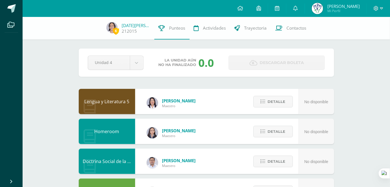
click at [150, 65] on div "La unidad aún no ha finalizado 0.0" at bounding box center [186, 62] width 76 height 15
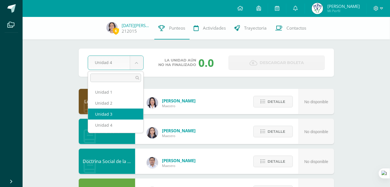
select select "Unidad 3"
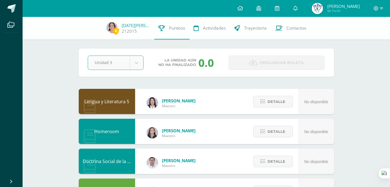
click at [206, 67] on div "0.0" at bounding box center [206, 62] width 16 height 15
click at [182, 67] on div "La unidad aún no ha finalizado 0.0" at bounding box center [186, 62] width 76 height 15
